Goal: Information Seeking & Learning: Learn about a topic

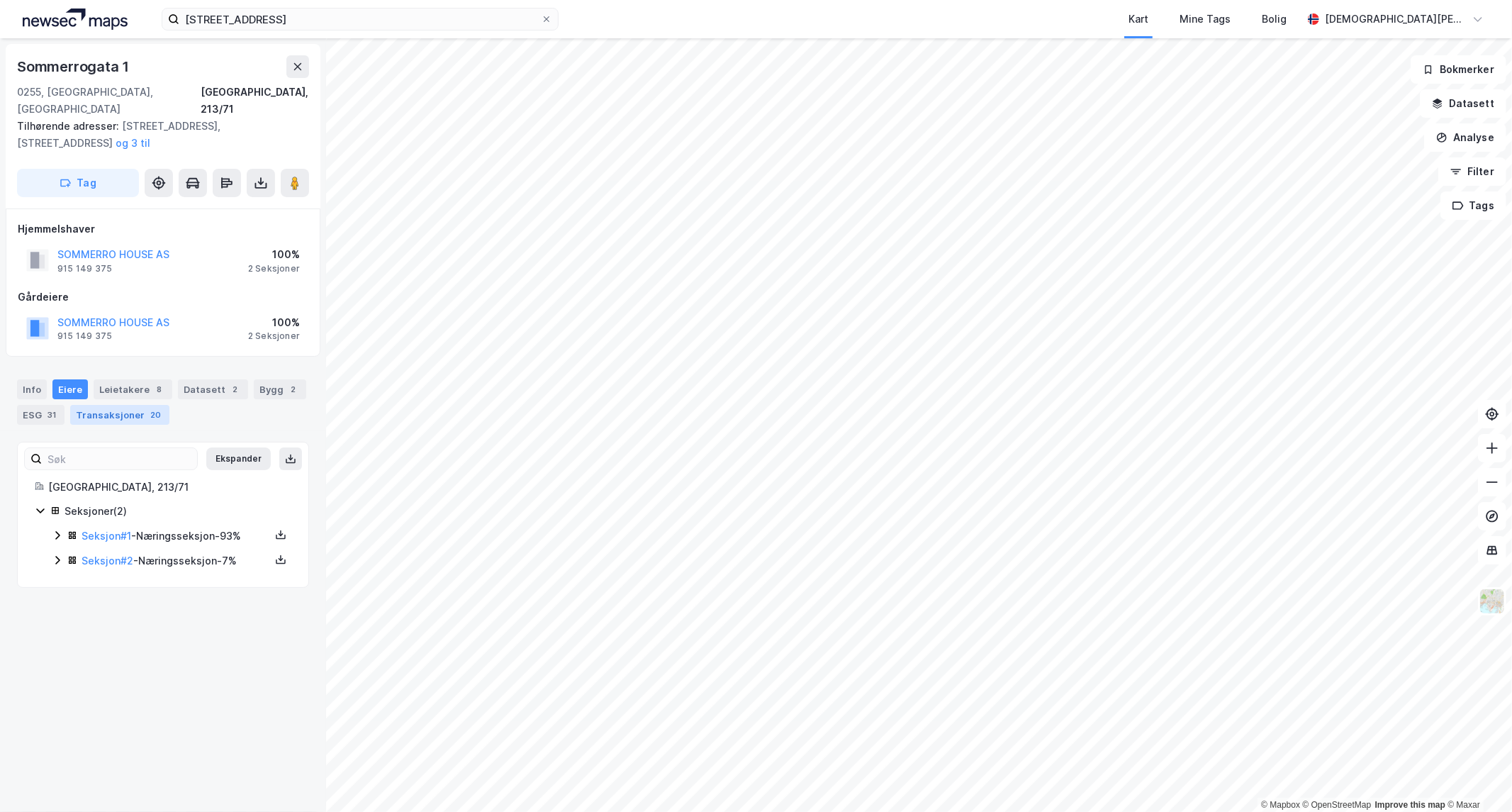
click at [138, 405] on div "Transaksjoner 20" at bounding box center [120, 414] width 99 height 20
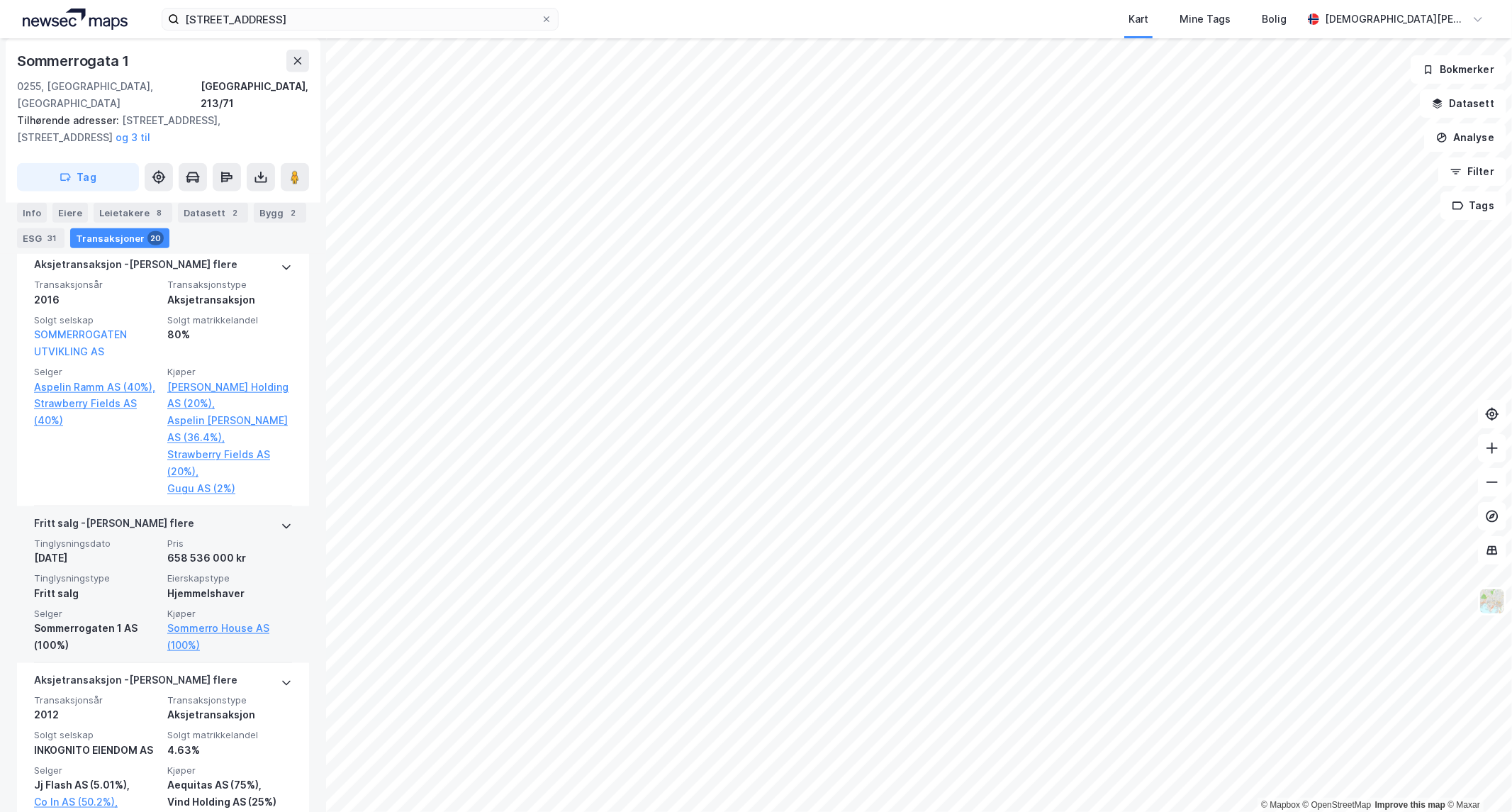
scroll to position [1182, 0]
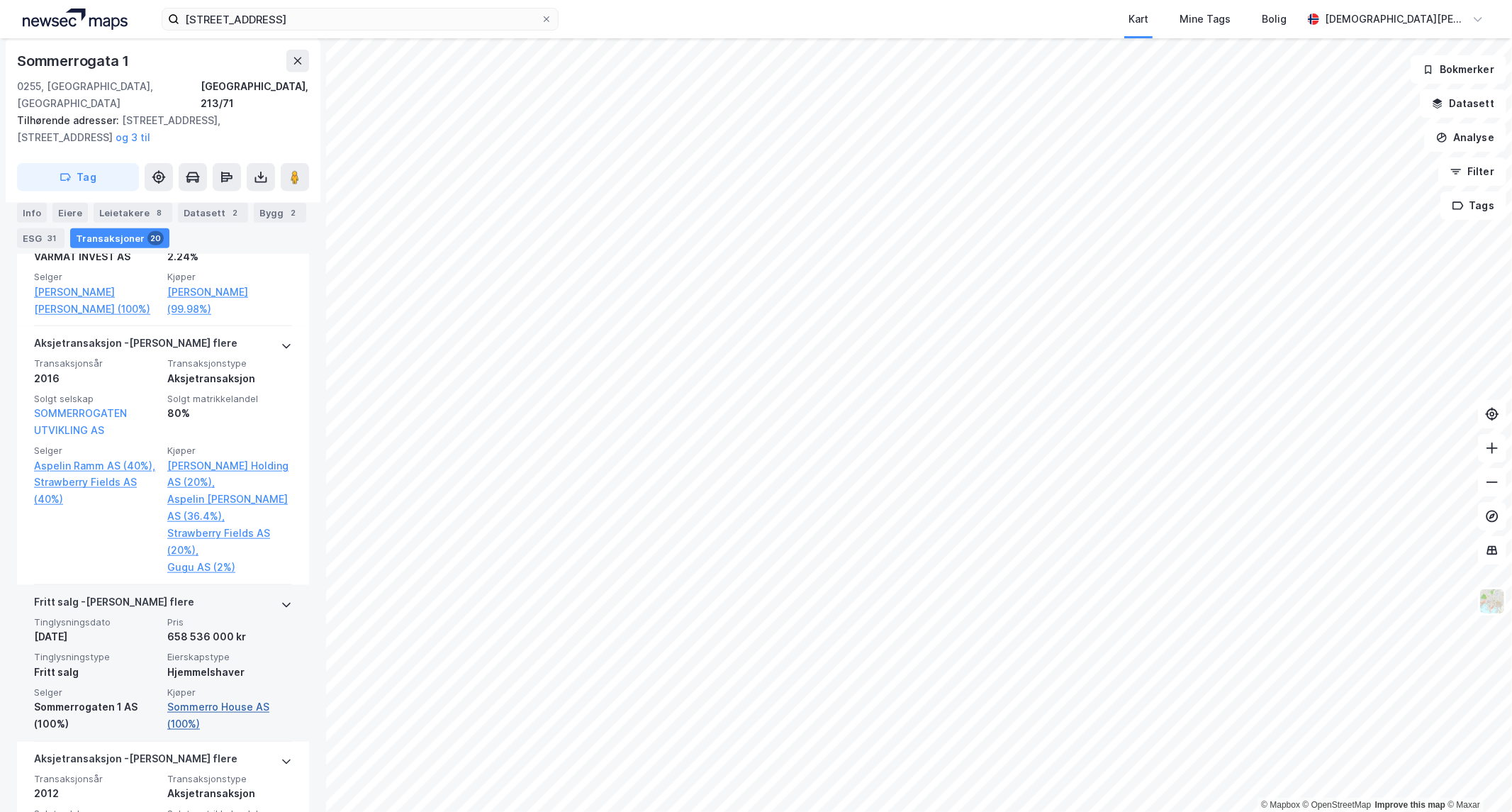
click at [215, 699] on link "Sommerro House AS (100%)" at bounding box center [229, 715] width 124 height 34
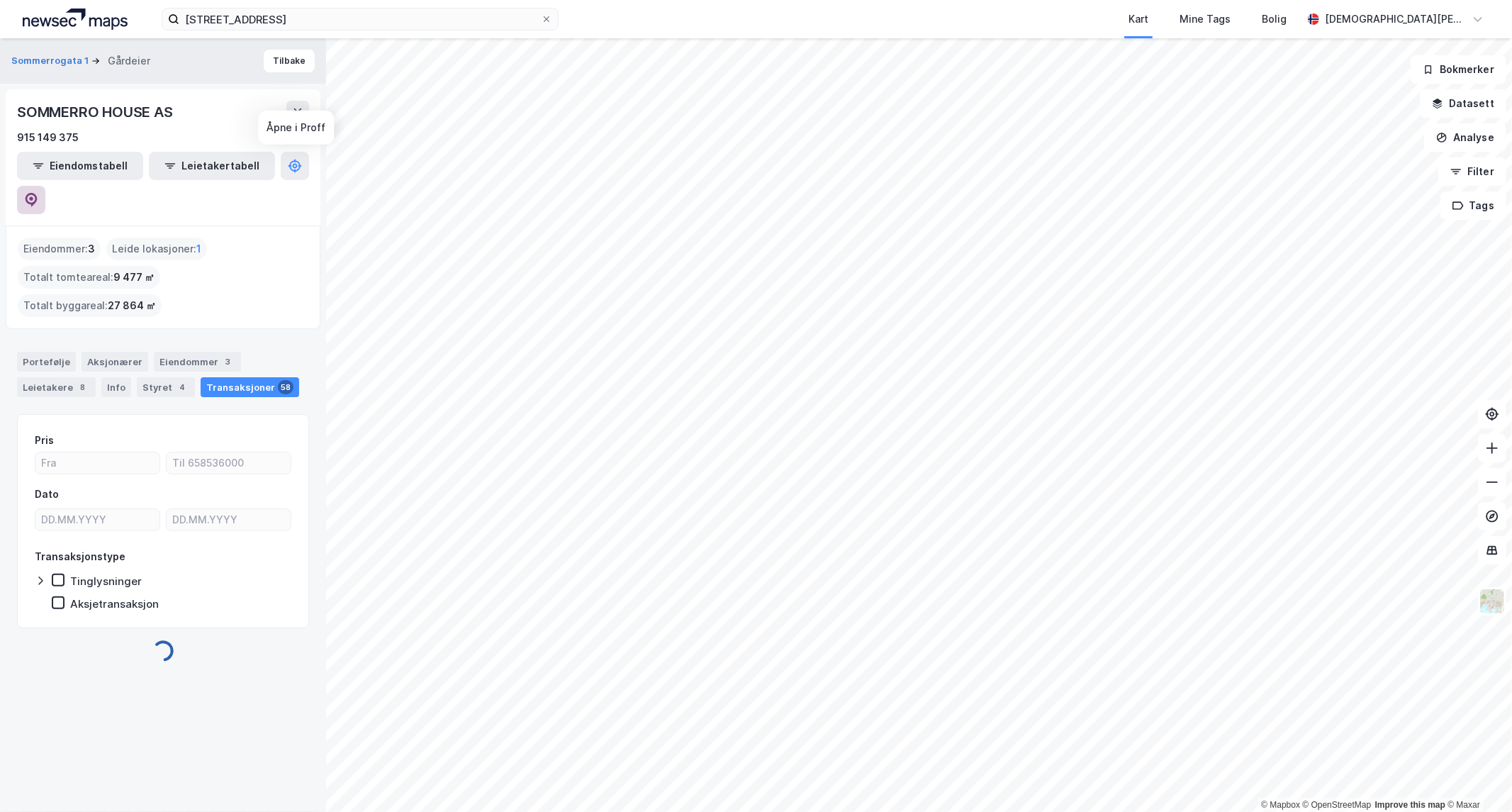
click at [37, 193] on icon at bounding box center [31, 200] width 12 height 14
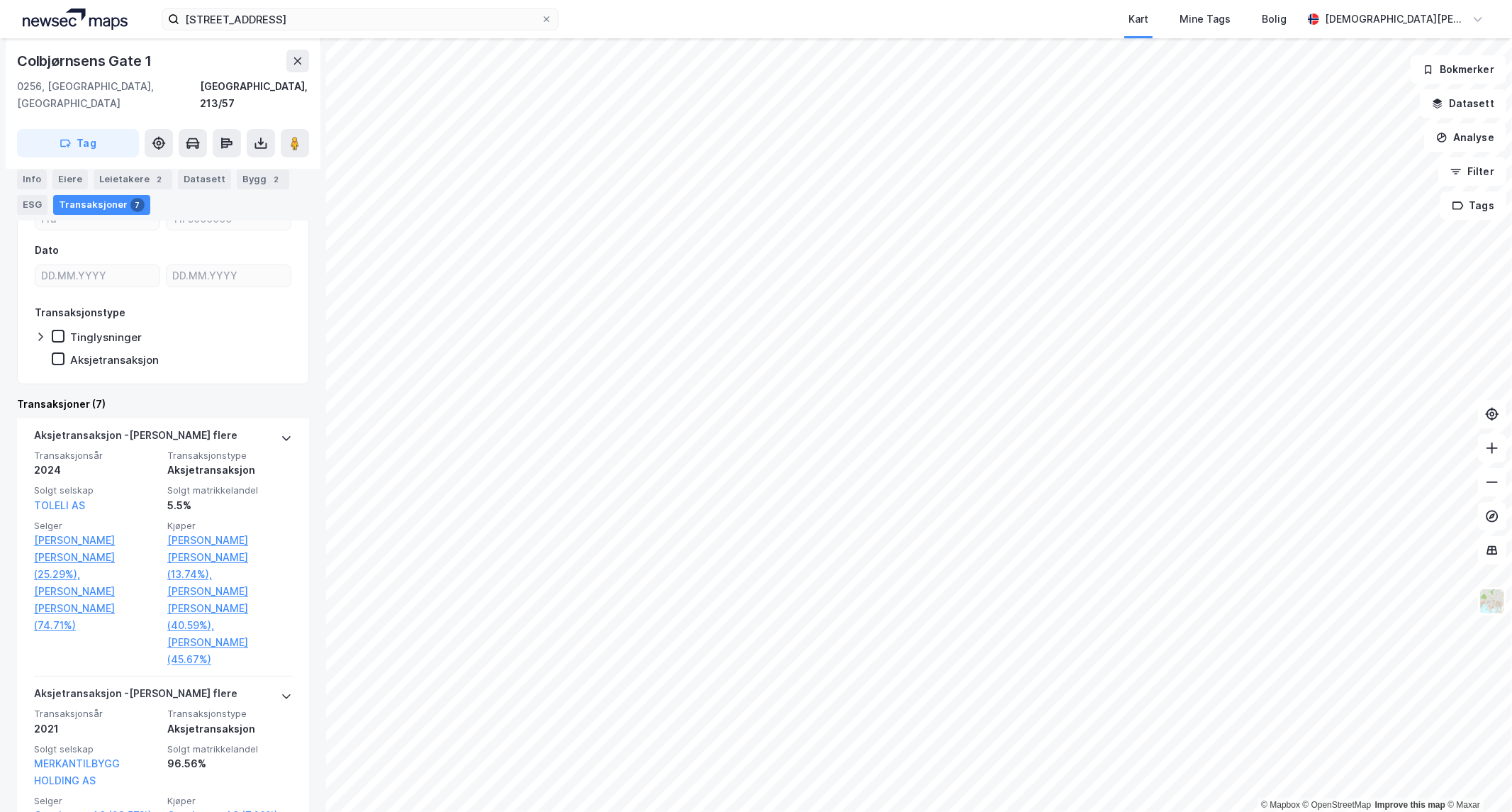
scroll to position [315, 0]
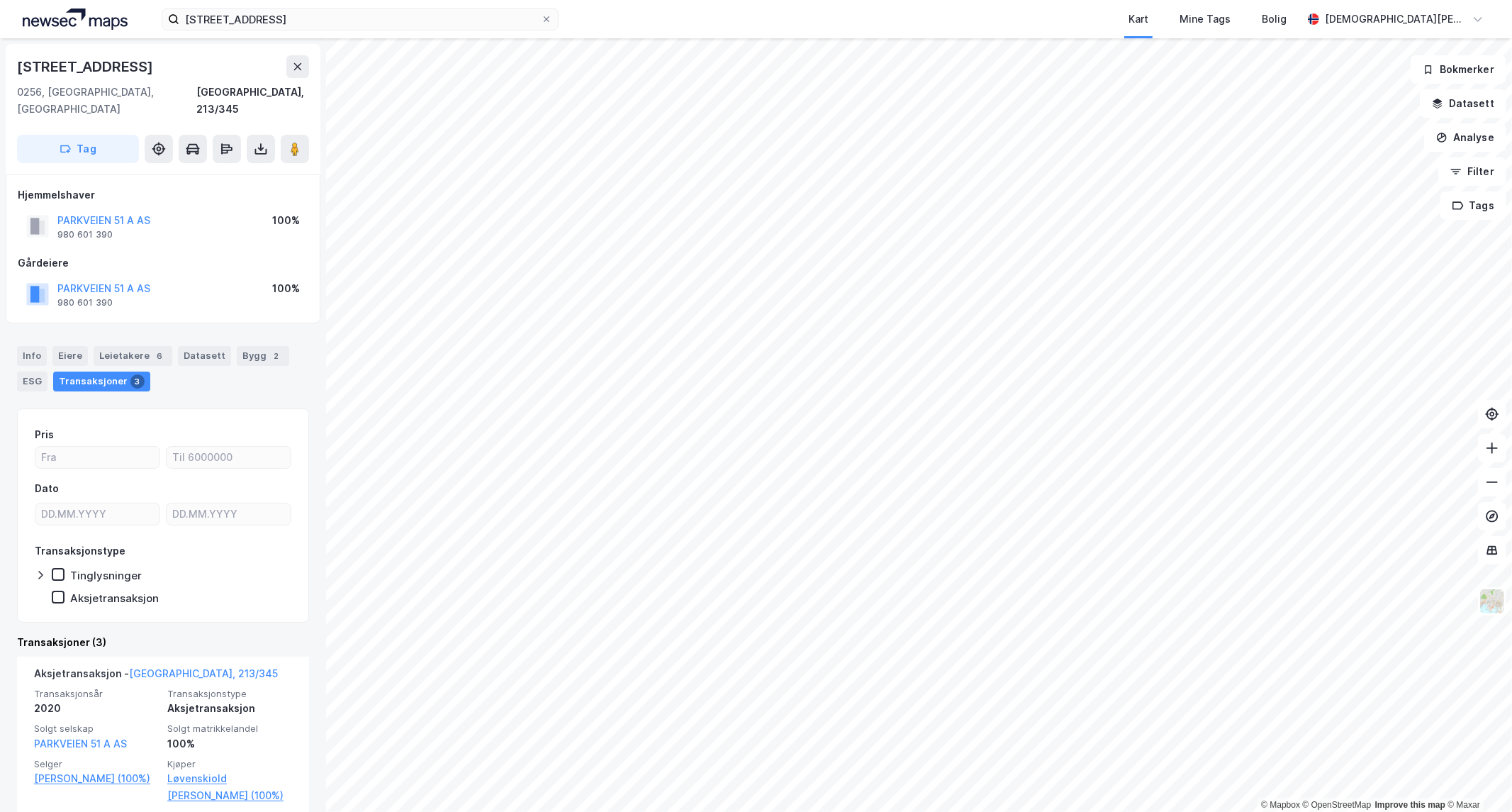
scroll to position [157, 0]
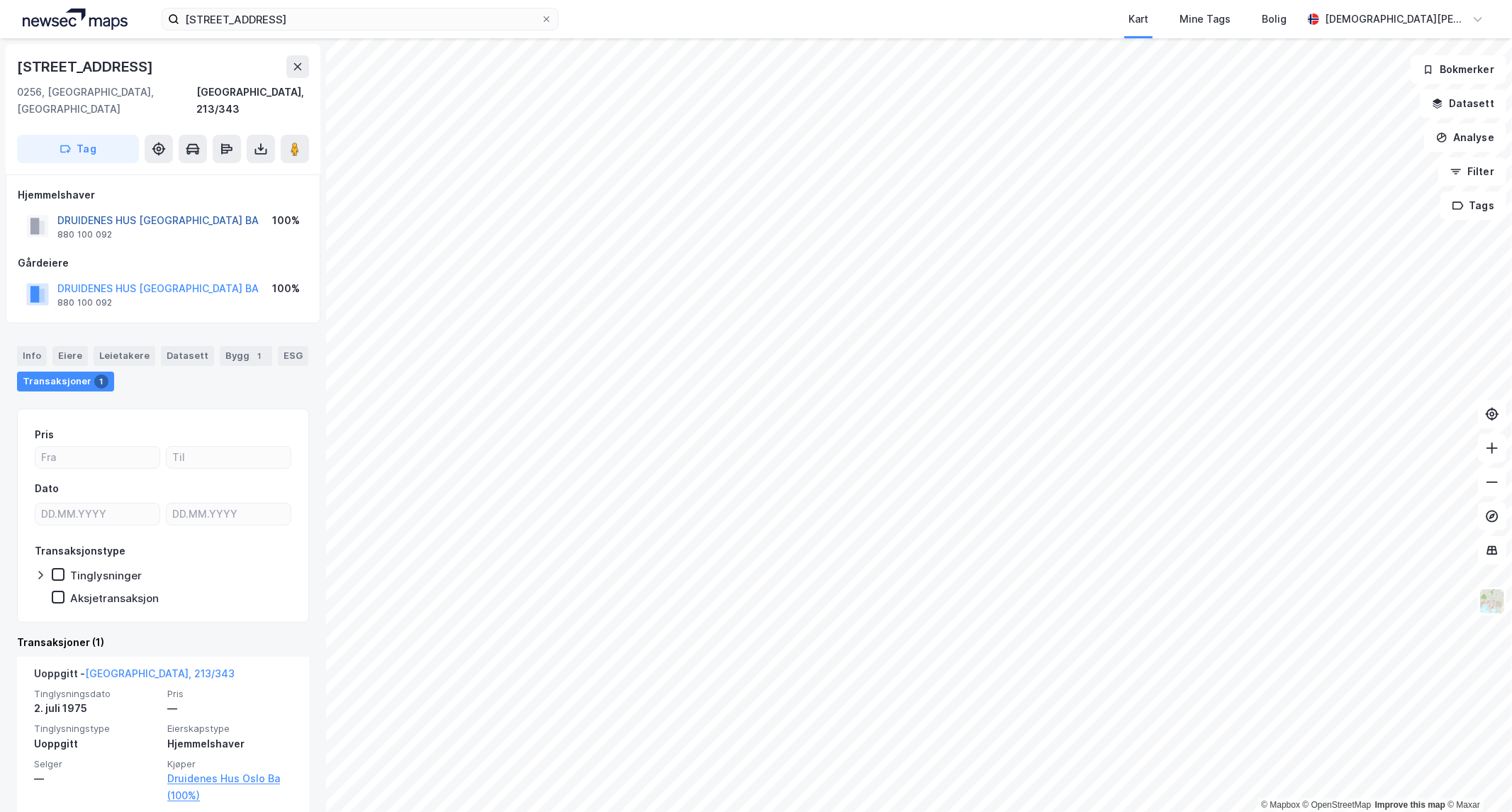
click at [0, 0] on button "DRUIDENES HUS [GEOGRAPHIC_DATA] BA" at bounding box center [0, 0] width 0 height 0
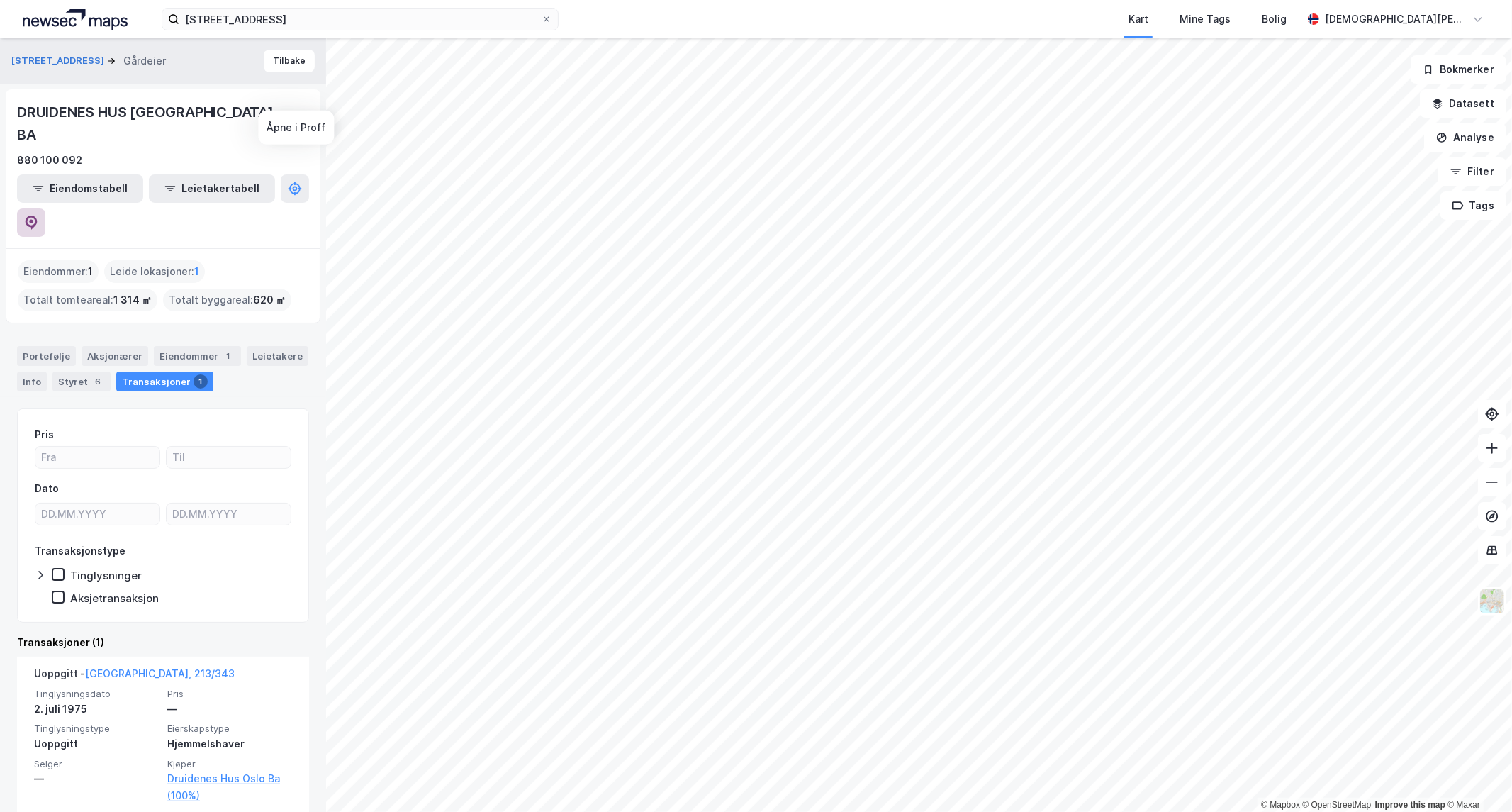
click at [38, 216] on icon at bounding box center [31, 222] width 14 height 14
